Goal: Information Seeking & Learning: Check status

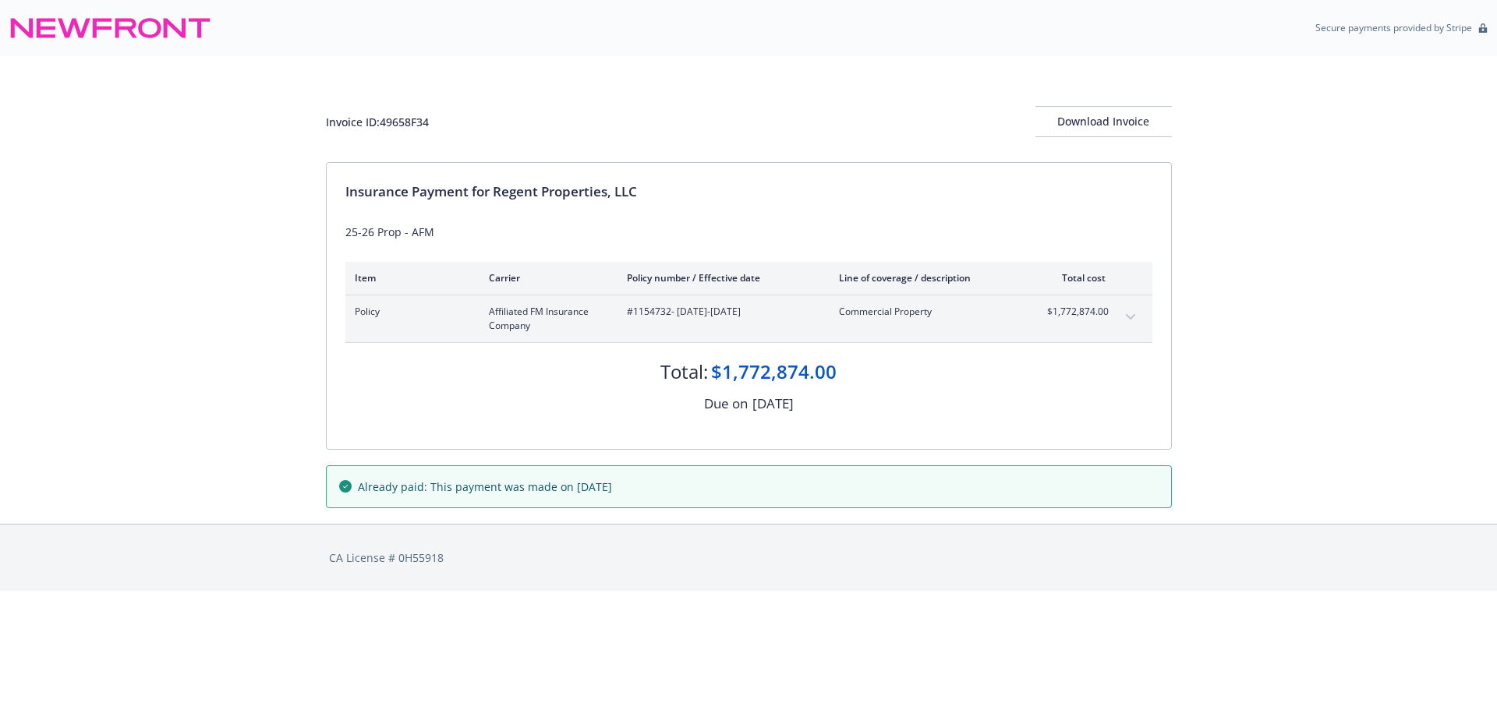
click at [1127, 313] on button "expand content" at bounding box center [1130, 317] width 25 height 25
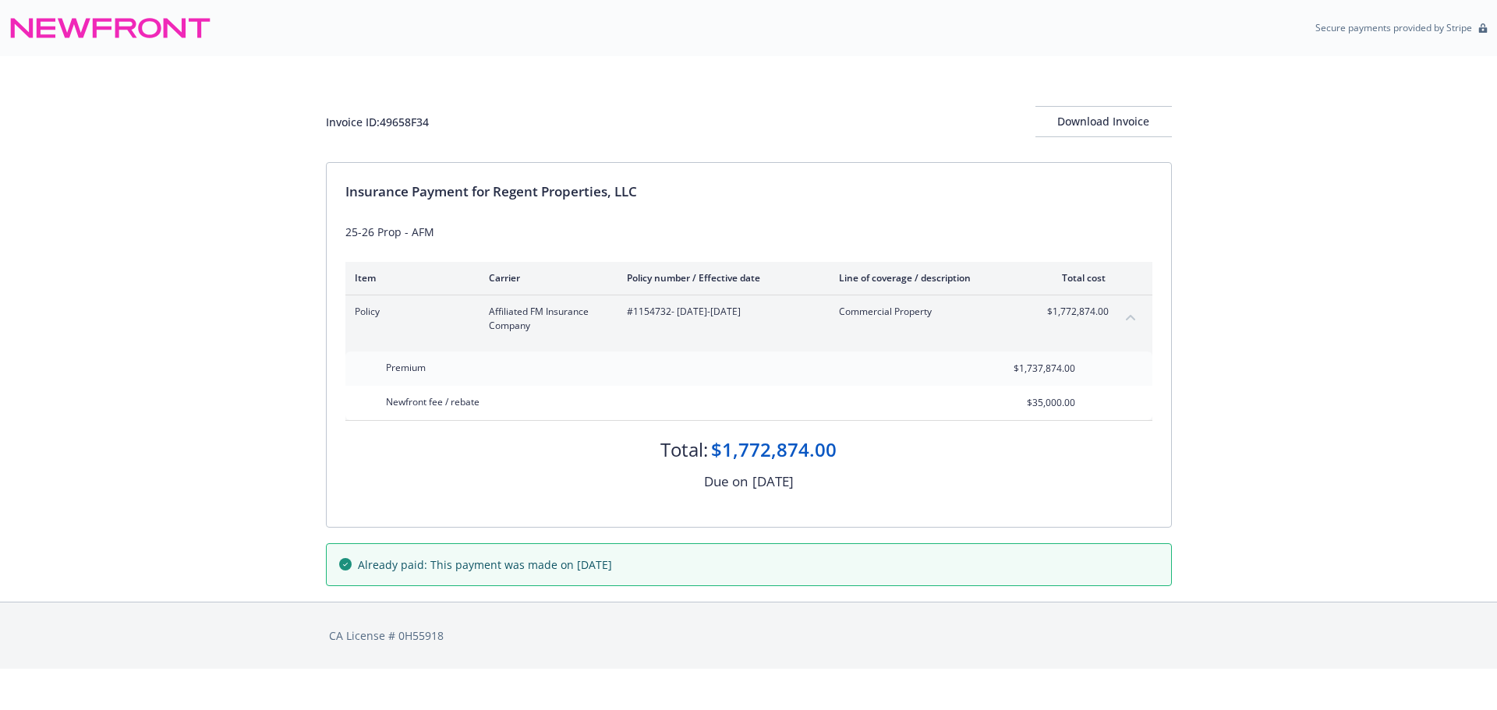
click at [1132, 314] on icon "collapse content" at bounding box center [1130, 317] width 9 height 6
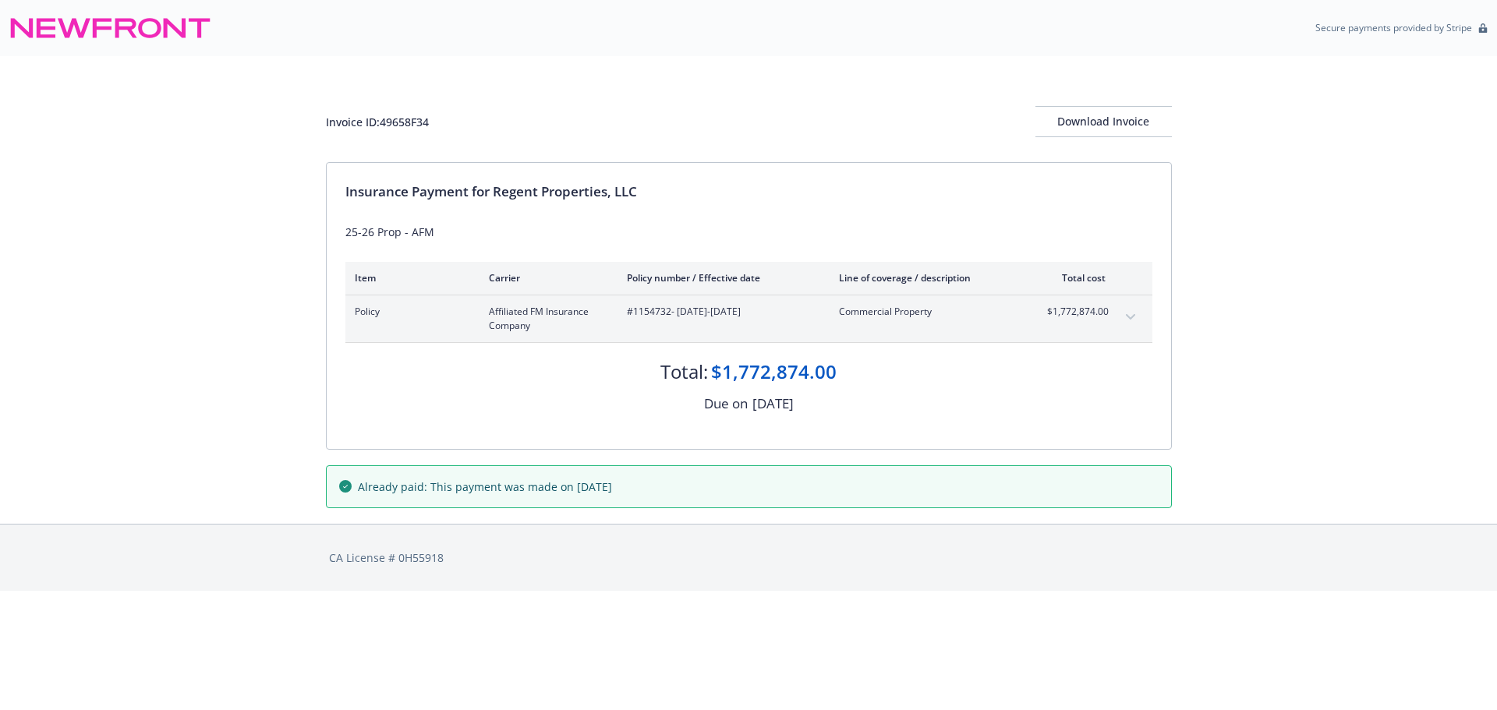
click at [1132, 314] on icon "expand content" at bounding box center [1130, 317] width 9 height 6
